Goal: Use online tool/utility: Utilize a website feature to perform a specific function

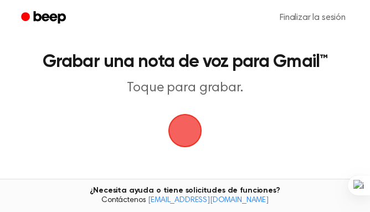
click at [193, 134] on span "button" at bounding box center [184, 130] width 31 height 31
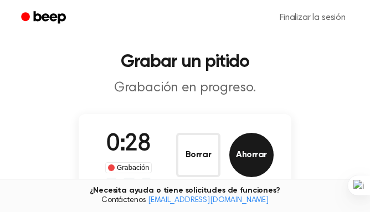
click at [255, 152] on font "Ahorrar" at bounding box center [251, 155] width 31 height 9
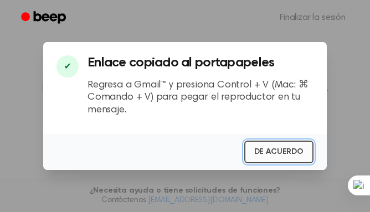
click at [263, 153] on font "DE ACUERDO" at bounding box center [278, 152] width 49 height 8
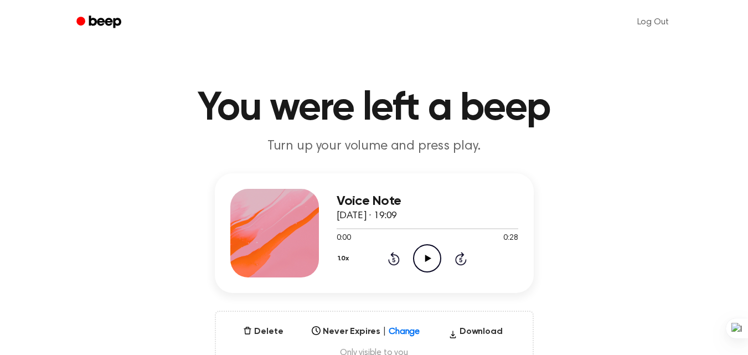
click at [428, 257] on icon at bounding box center [428, 258] width 6 height 7
click at [426, 257] on icon at bounding box center [426, 258] width 5 height 7
